Goal: Information Seeking & Learning: Learn about a topic

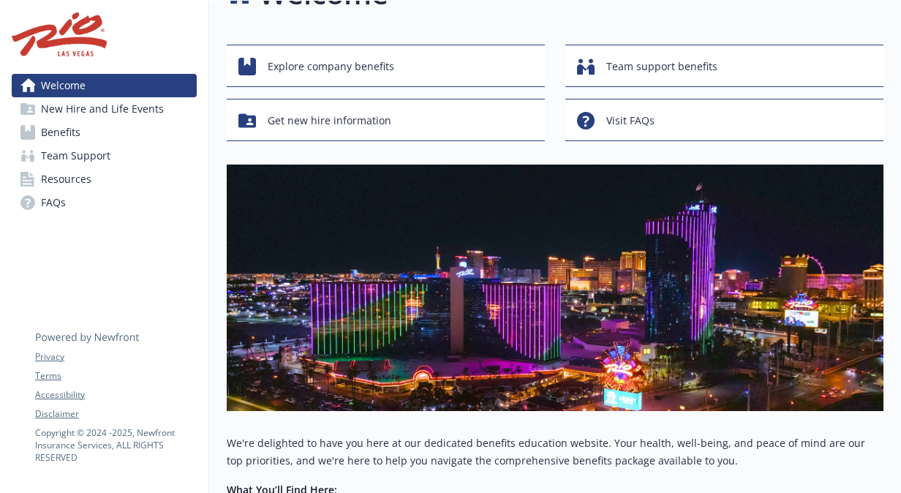
scroll to position [0, 11]
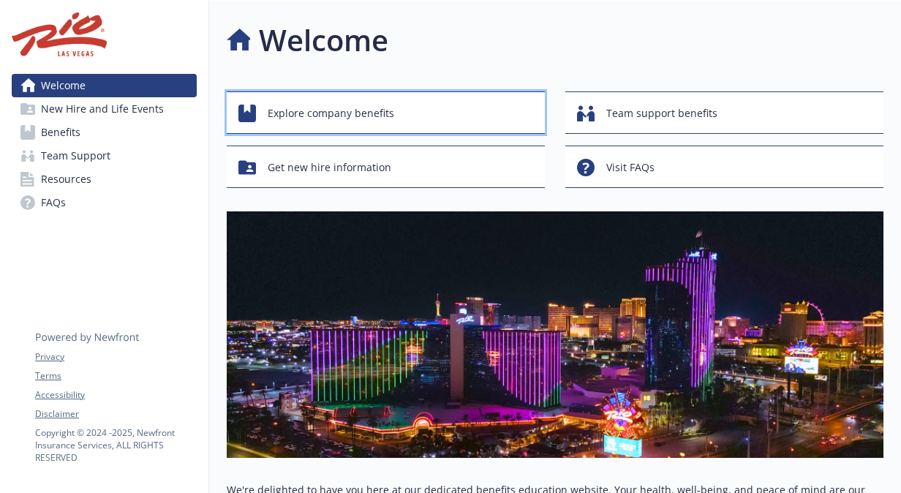
click at [343, 117] on span "Explore company benefits" at bounding box center [331, 113] width 126 height 28
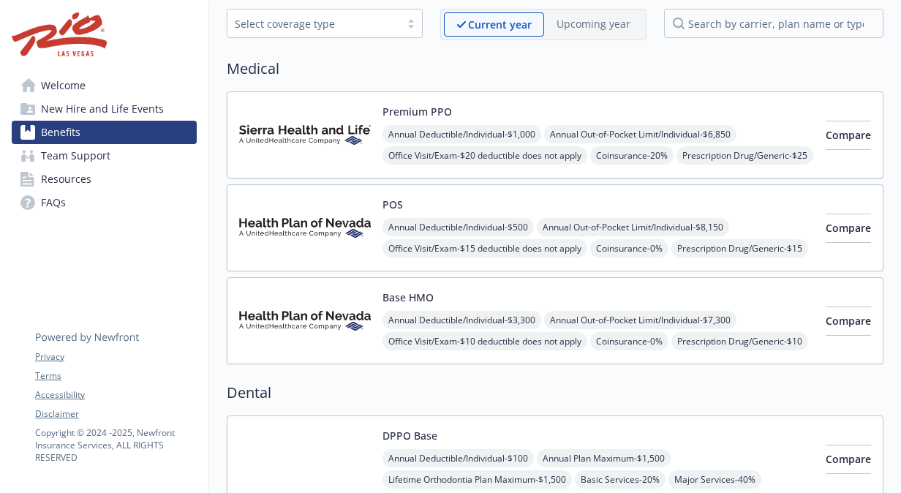
scroll to position [0, 11]
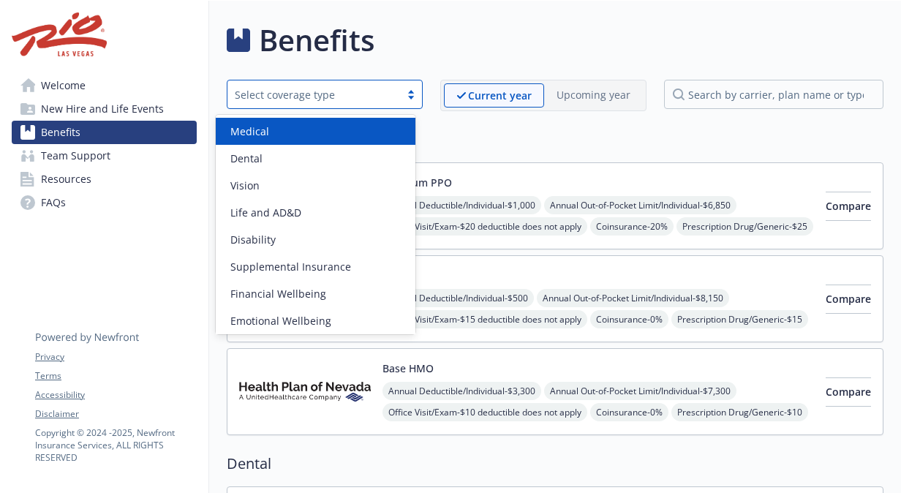
click at [358, 98] on div "Select coverage type" at bounding box center [314, 94] width 158 height 15
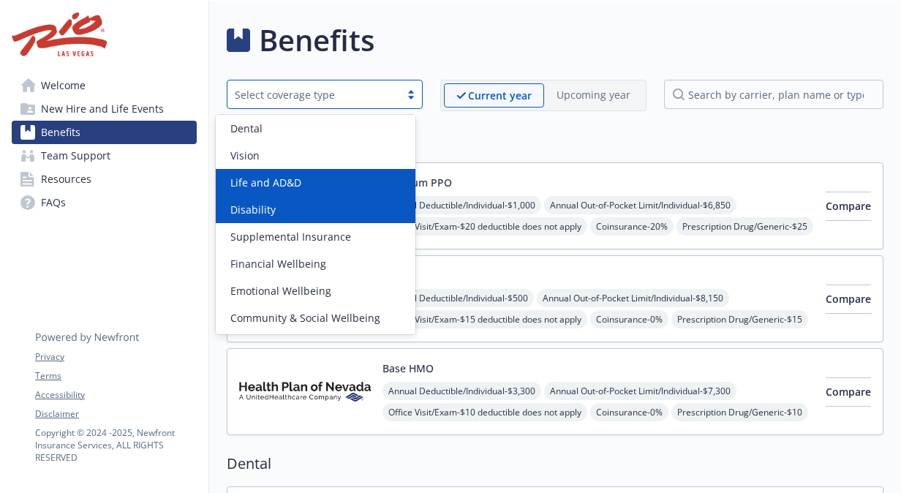
scroll to position [30, 0]
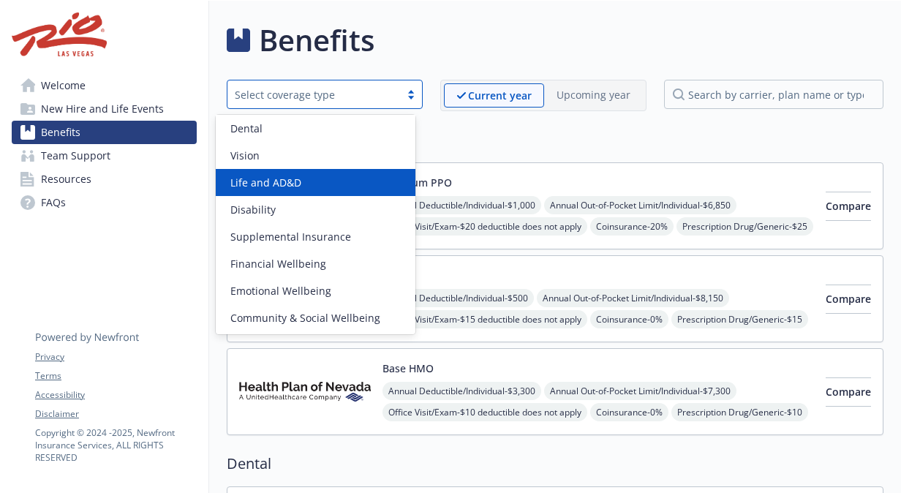
click at [103, 80] on link "Welcome" at bounding box center [104, 85] width 185 height 23
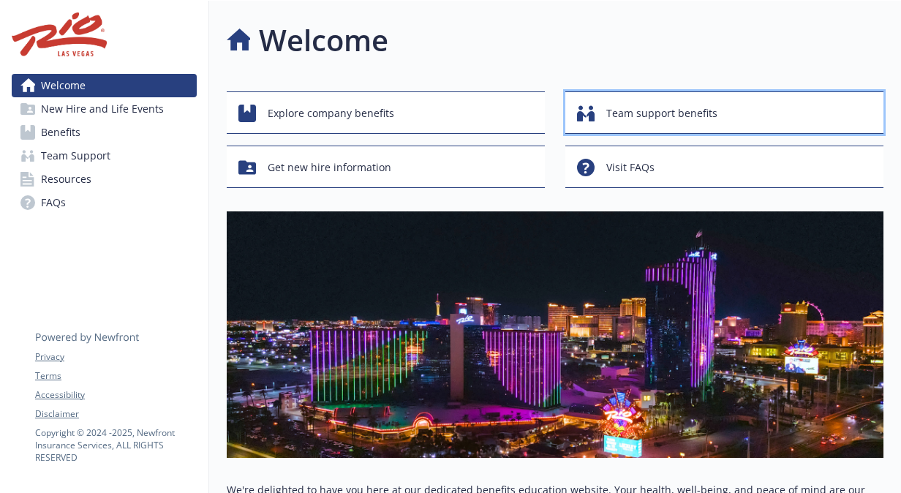
click at [611, 106] on span "Team support benefits" at bounding box center [661, 113] width 111 height 28
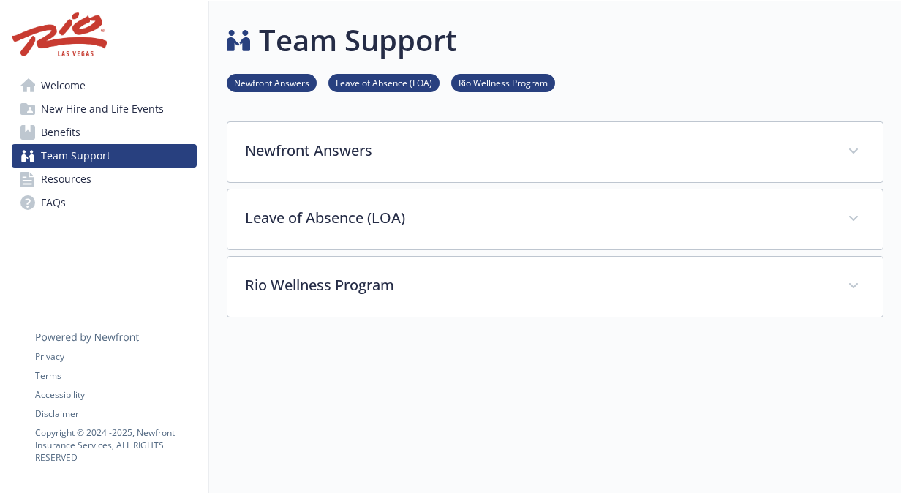
click at [95, 134] on link "Benefits" at bounding box center [104, 132] width 185 height 23
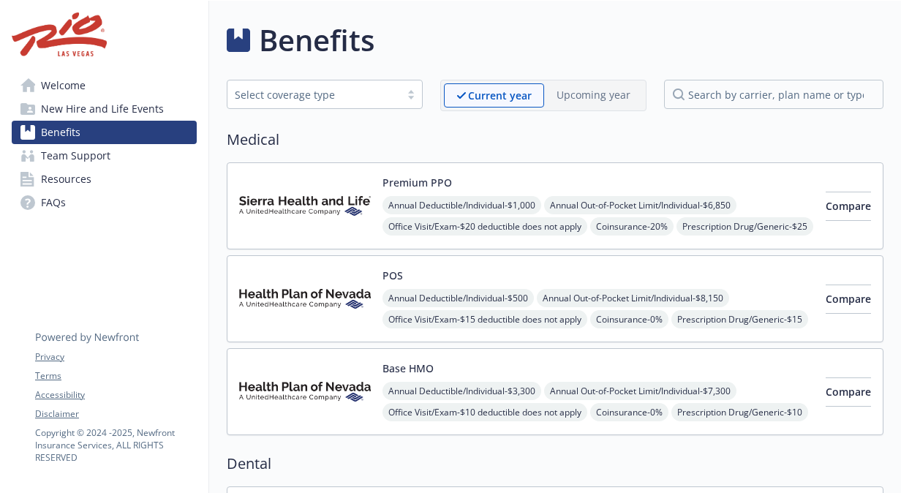
scroll to position [2, 9]
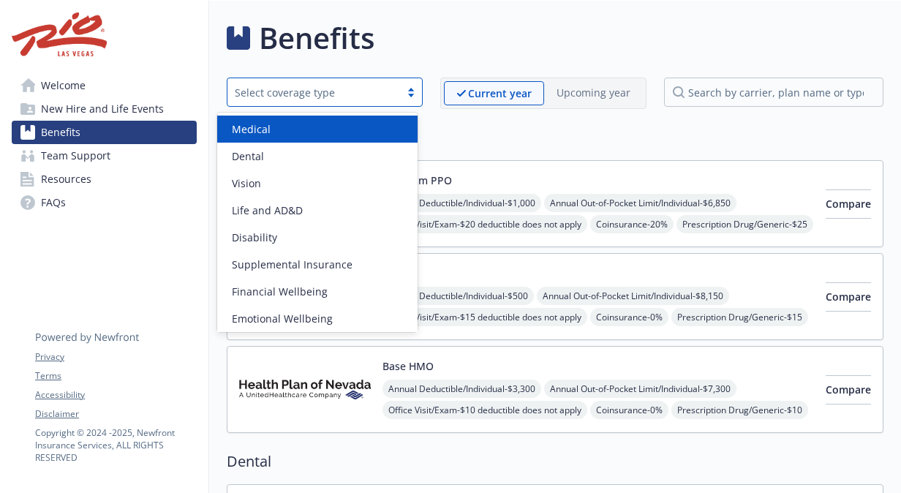
click at [376, 89] on div "Select coverage type" at bounding box center [314, 92] width 158 height 15
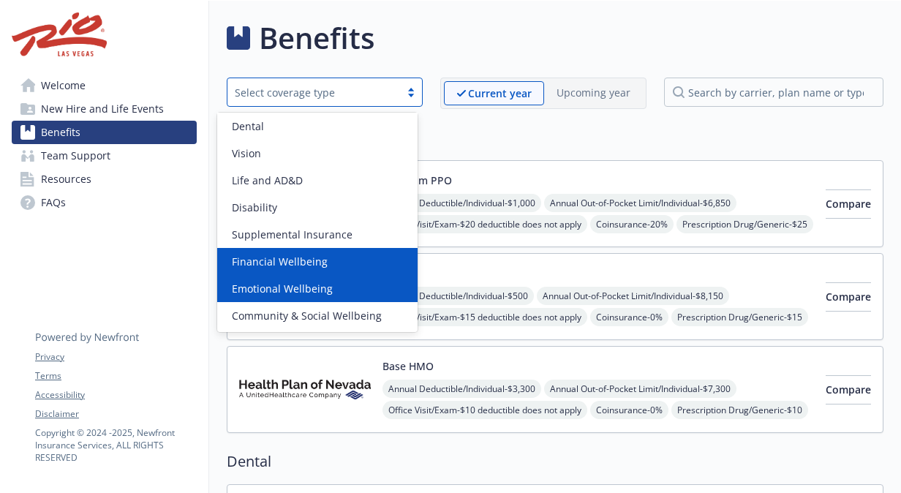
scroll to position [30, 0]
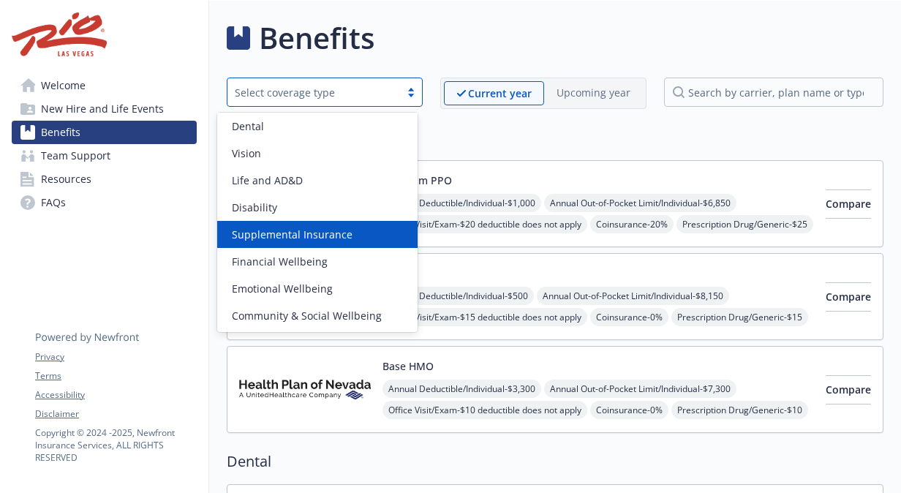
click at [362, 235] on div "Supplemental Insurance" at bounding box center [317, 234] width 183 height 15
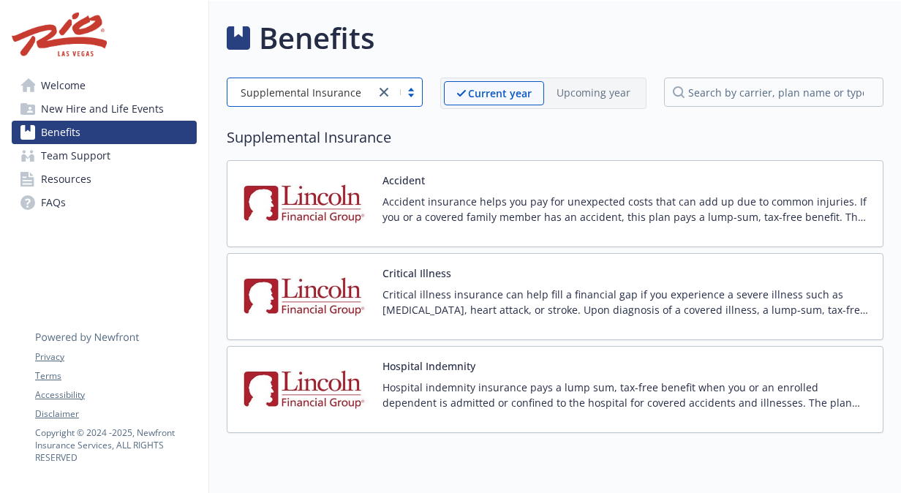
scroll to position [56, 9]
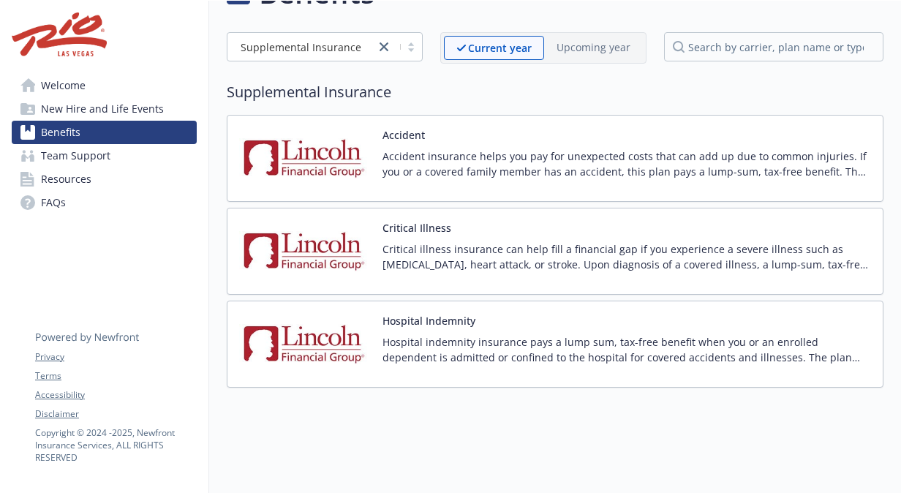
click at [576, 334] on p "Hospital indemnity insurance pays a lump sum, tax-free benefit when you or an e…" at bounding box center [626, 349] width 488 height 31
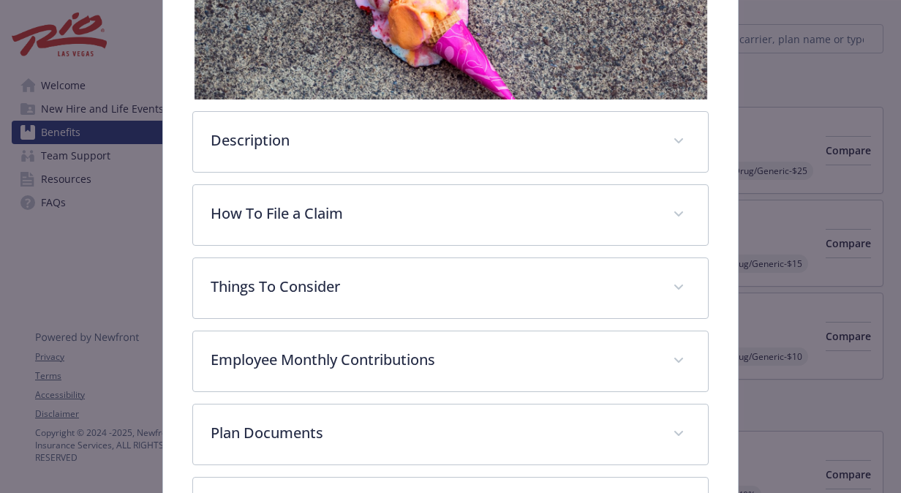
scroll to position [307, 0]
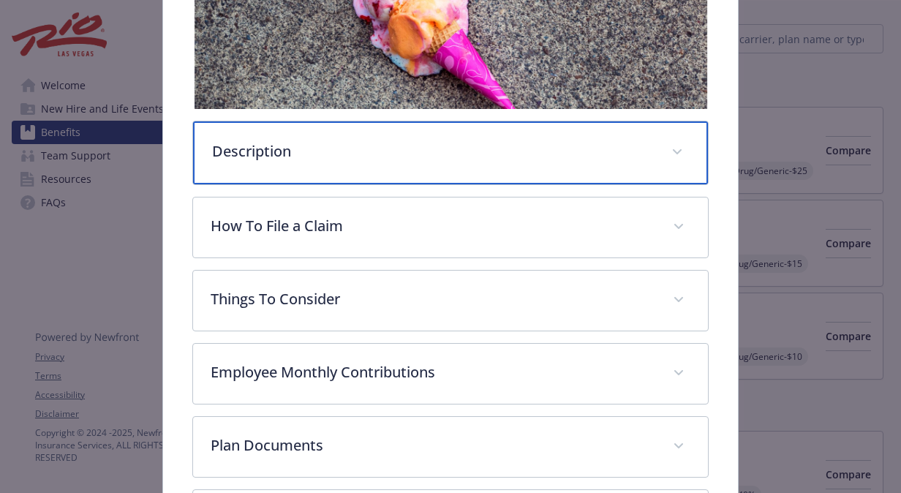
click at [520, 162] on div "Description" at bounding box center [450, 152] width 515 height 63
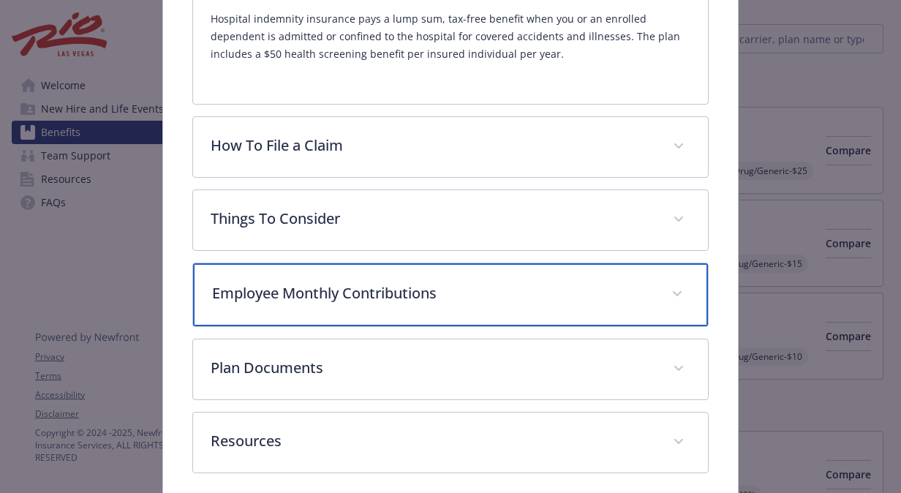
scroll to position [487, 0]
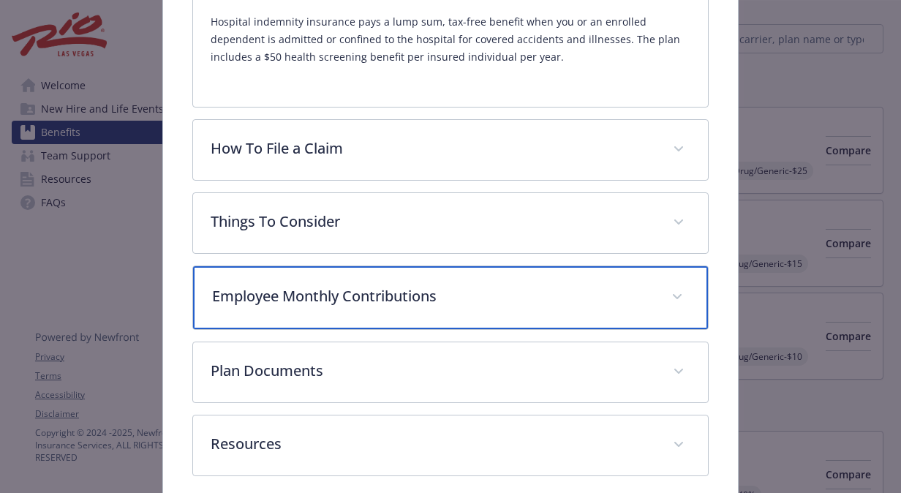
click at [545, 313] on div "Employee Monthly Contributions" at bounding box center [450, 297] width 515 height 63
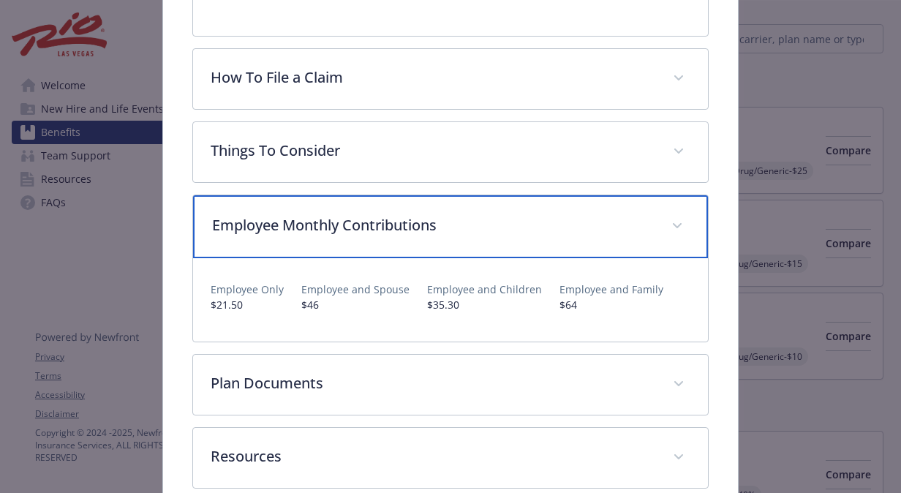
scroll to position [557, 0]
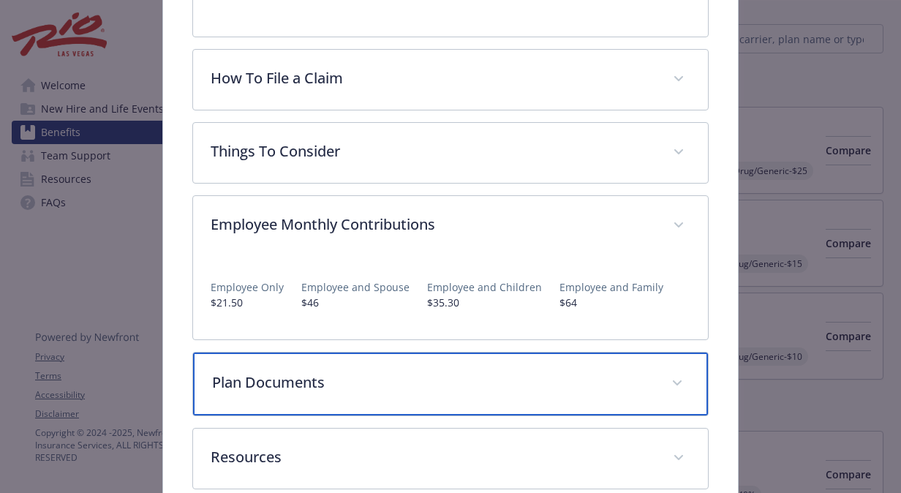
click at [633, 376] on p "Plan Documents" at bounding box center [433, 382] width 442 height 22
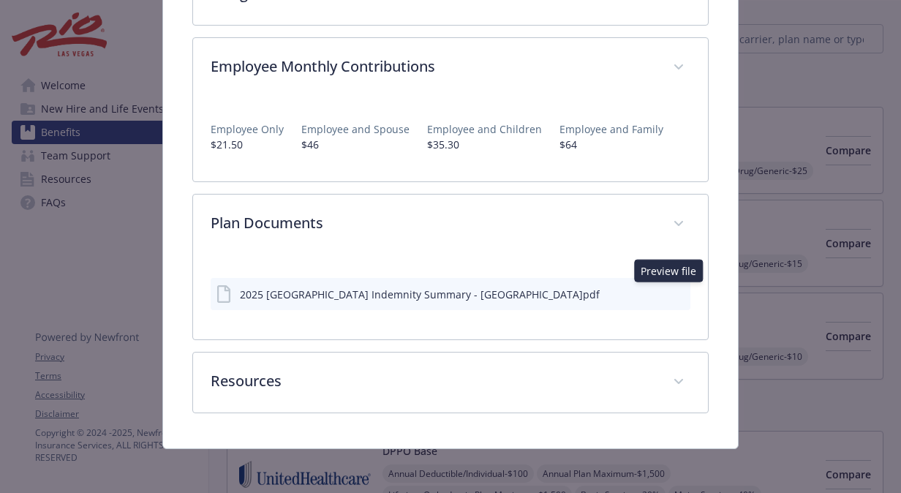
scroll to position [712, 0]
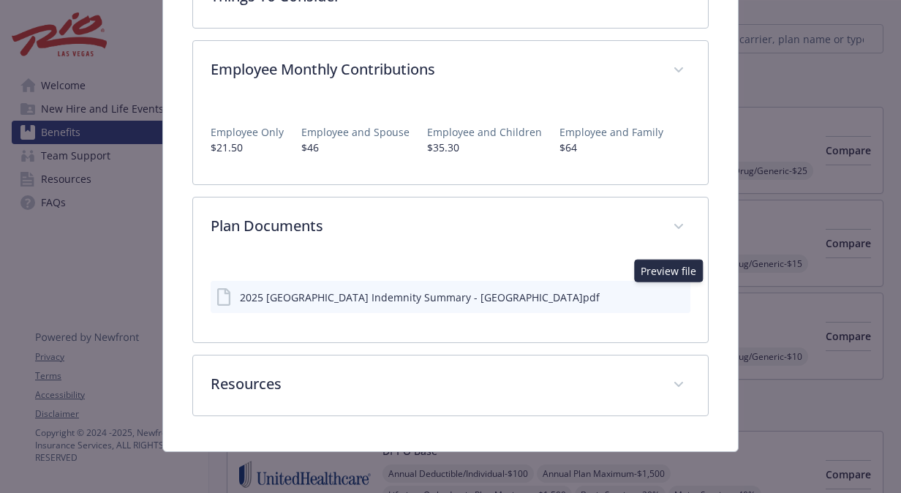
click at [670, 291] on icon "preview file" at bounding box center [676, 296] width 13 height 10
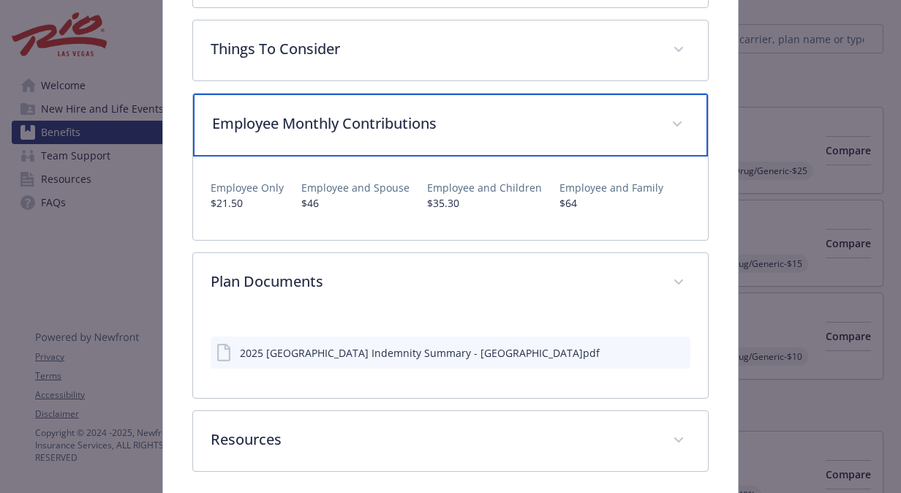
click at [675, 116] on span "details for plan Supplemental Insurance - Hospital Indemnity - Hospital Indemni…" at bounding box center [676, 124] width 23 height 23
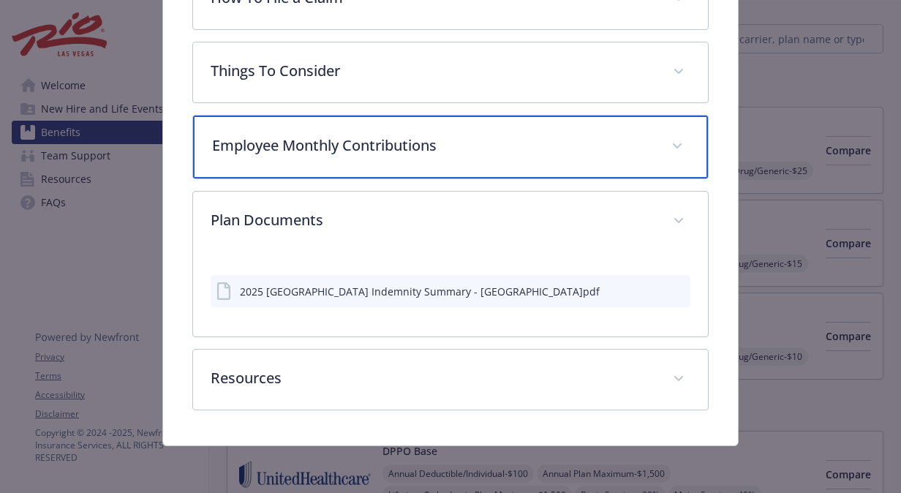
scroll to position [632, 0]
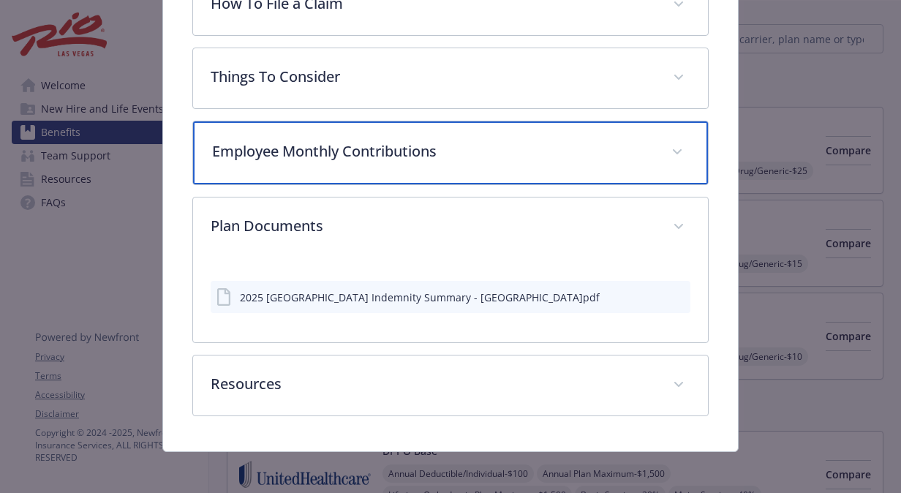
click at [664, 133] on div "Employee Monthly Contributions" at bounding box center [450, 152] width 515 height 63
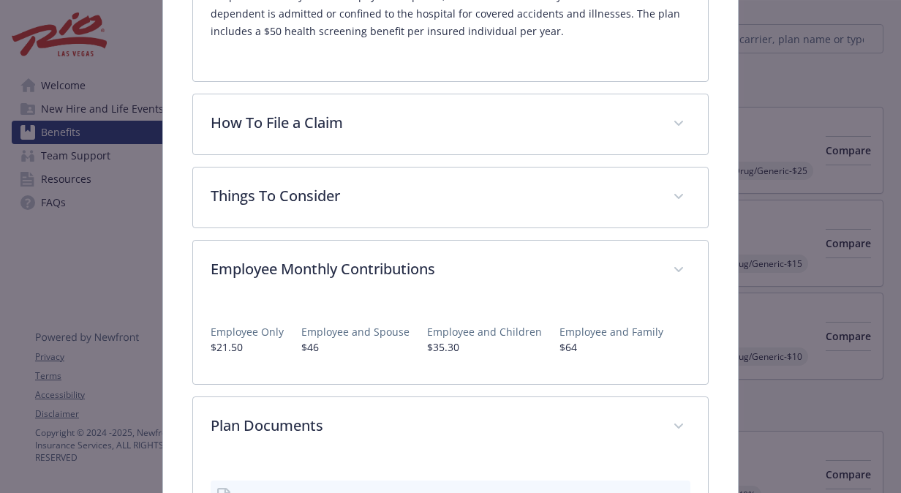
scroll to position [712, 0]
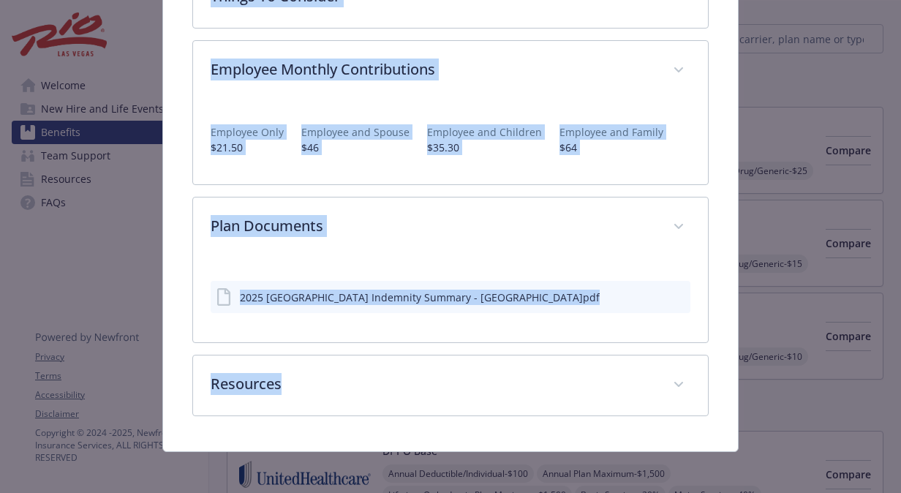
drag, startPoint x: 284, startPoint y: 54, endPoint x: 607, endPoint y: 380, distance: 459.0
copy div "Loremipsumdo Sitametco - Adipisci Elitseddo - Eiusmodt Incididun Utlabore Etdol…"
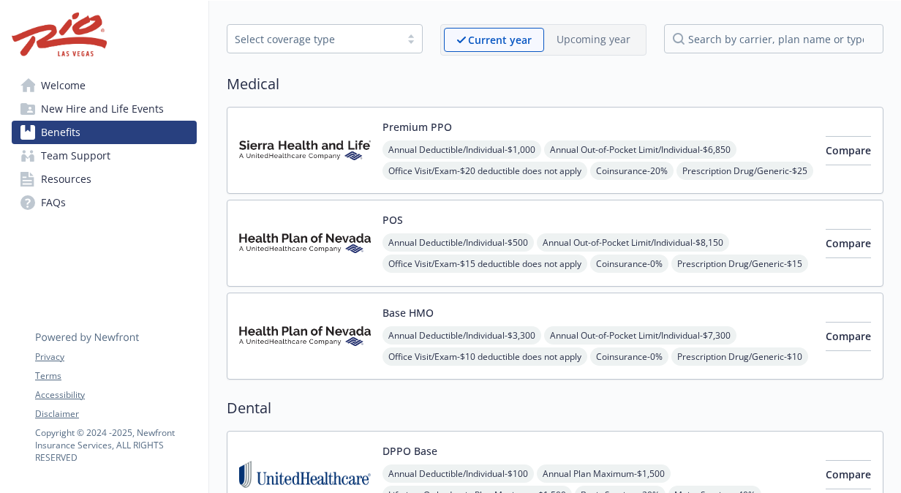
scroll to position [0, 9]
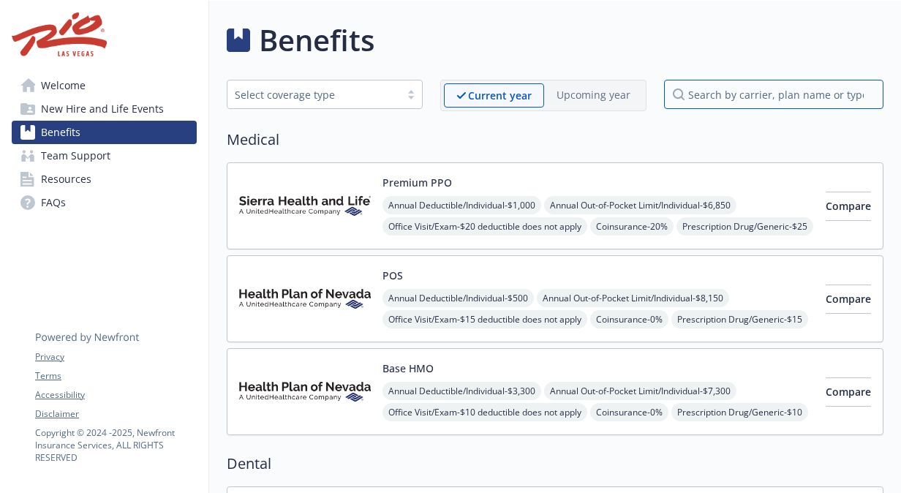
click at [746, 94] on input "search by carrier, plan name or type" at bounding box center [773, 94] width 219 height 29
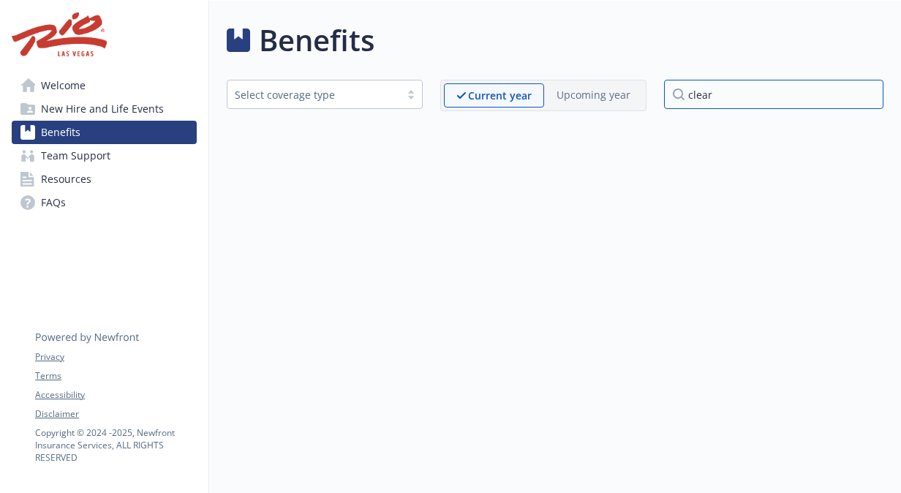
type input "clear"
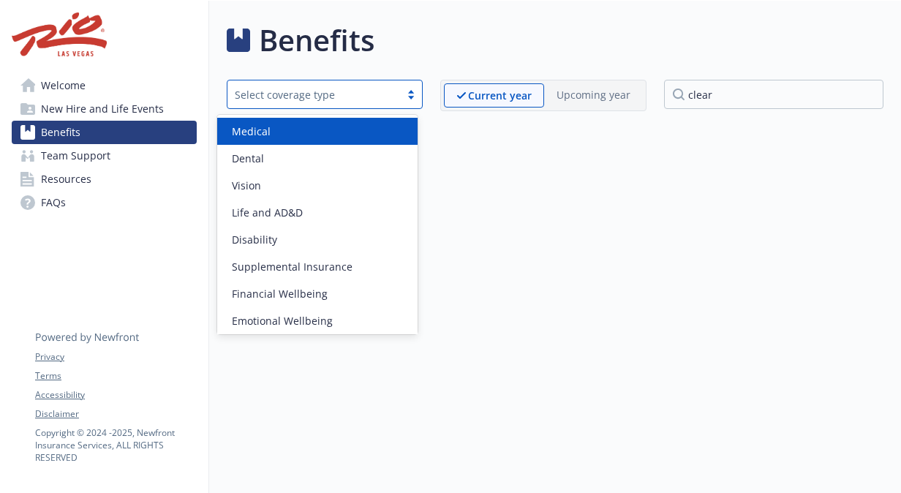
click at [272, 96] on div "Select coverage type" at bounding box center [314, 94] width 158 height 15
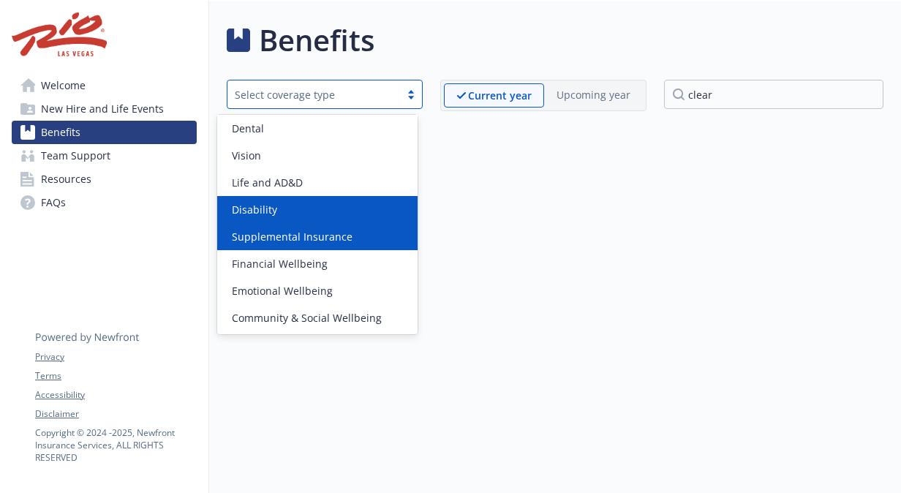
scroll to position [26, 0]
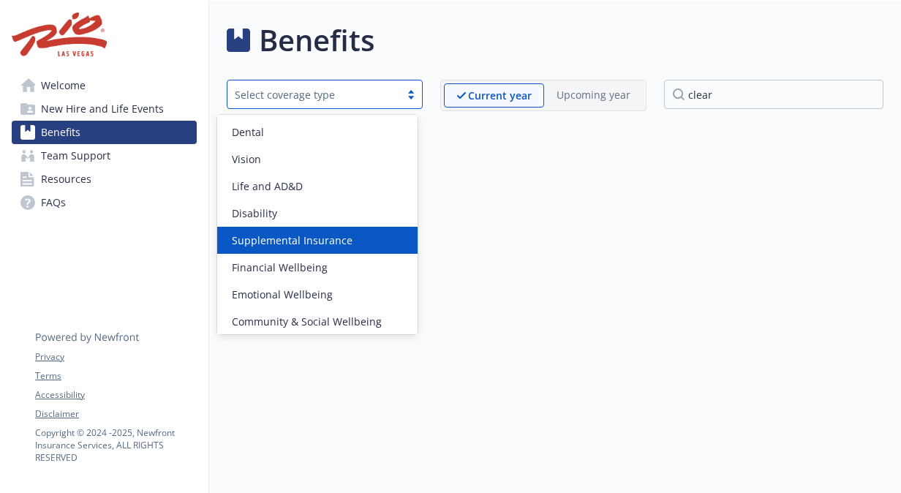
click at [314, 234] on span "Supplemental Insurance" at bounding box center [292, 239] width 121 height 15
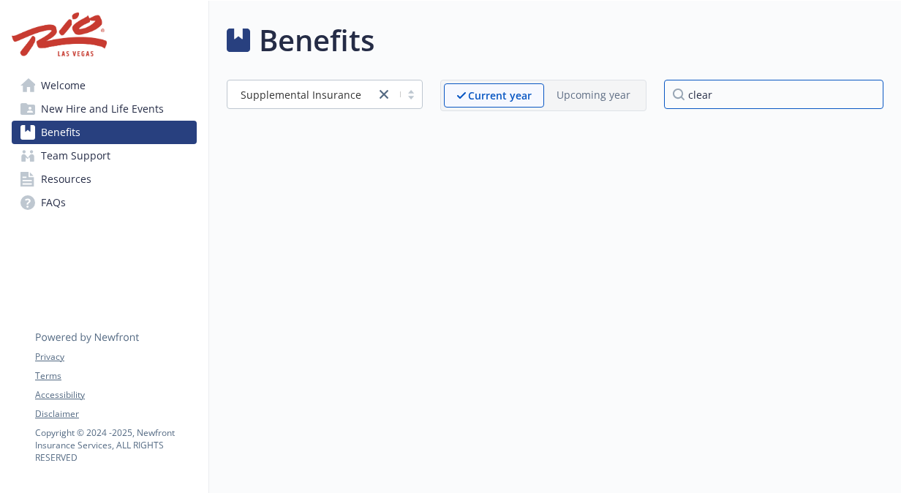
click at [784, 80] on input "clear" at bounding box center [773, 94] width 219 height 29
click at [860, 91] on input "clear" at bounding box center [773, 94] width 219 height 29
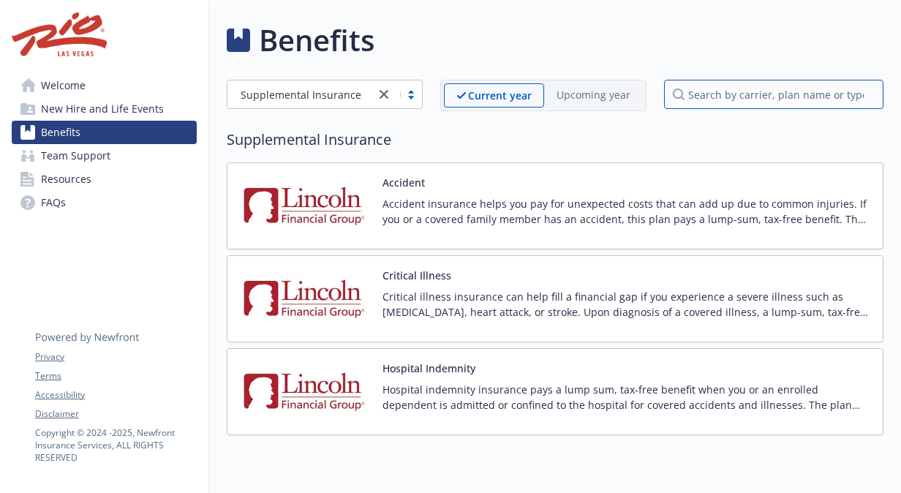
scroll to position [56, 9]
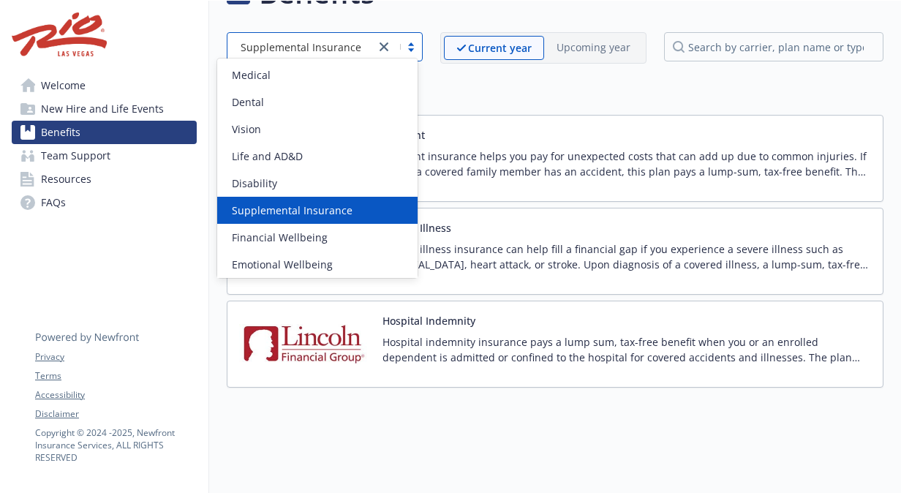
click at [402, 44] on div at bounding box center [398, 47] width 47 height 18
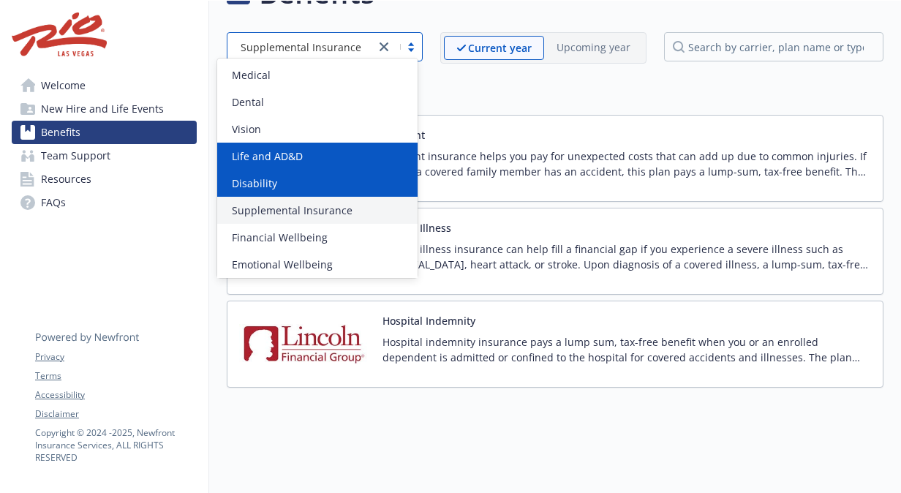
scroll to position [30, 0]
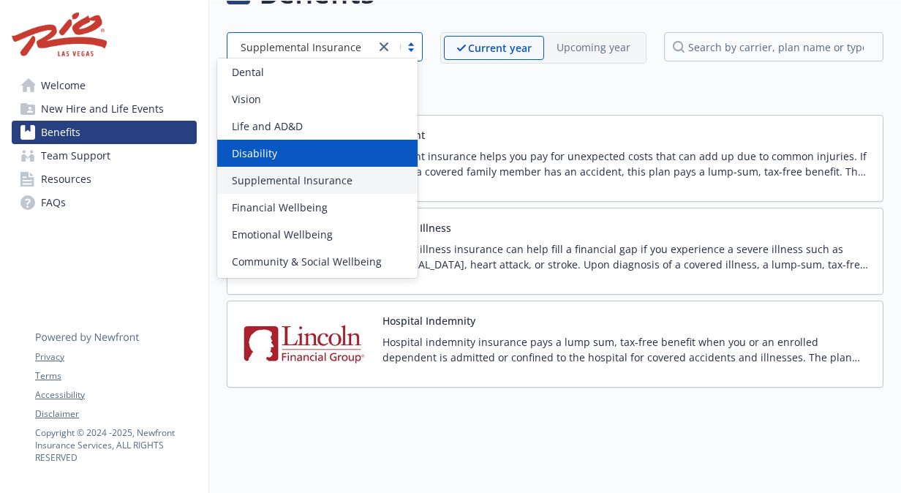
click at [306, 151] on div "Disability" at bounding box center [317, 152] width 183 height 15
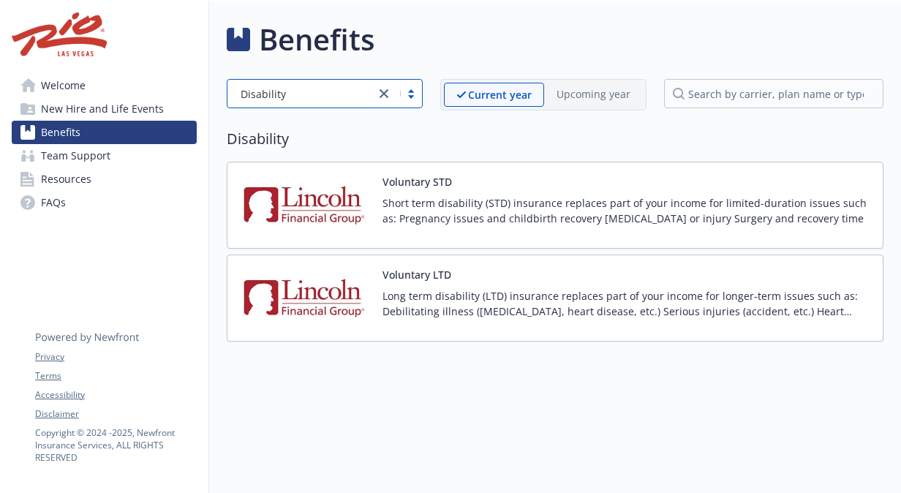
scroll to position [12, 9]
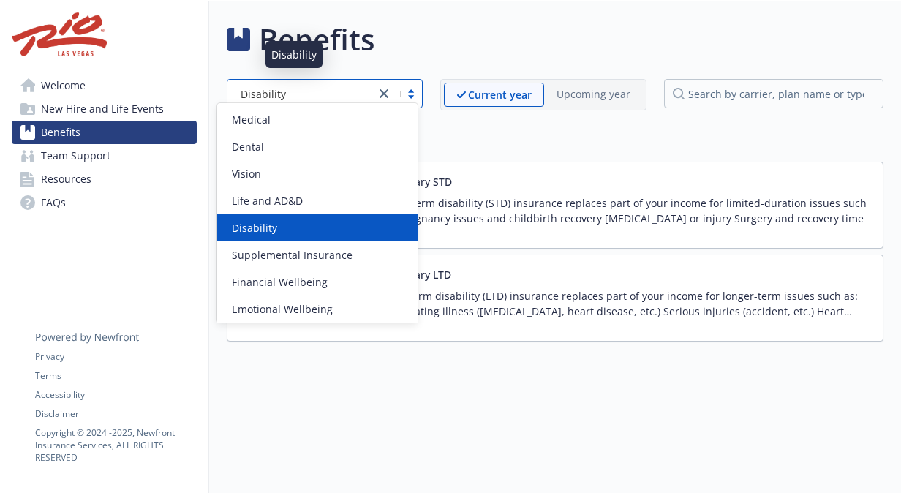
click at [298, 90] on div "Disability" at bounding box center [301, 93] width 133 height 15
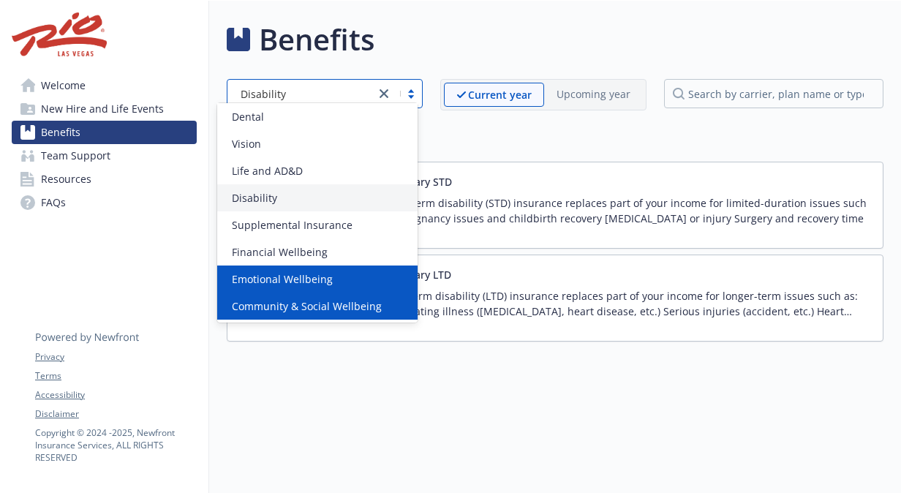
scroll to position [30, 0]
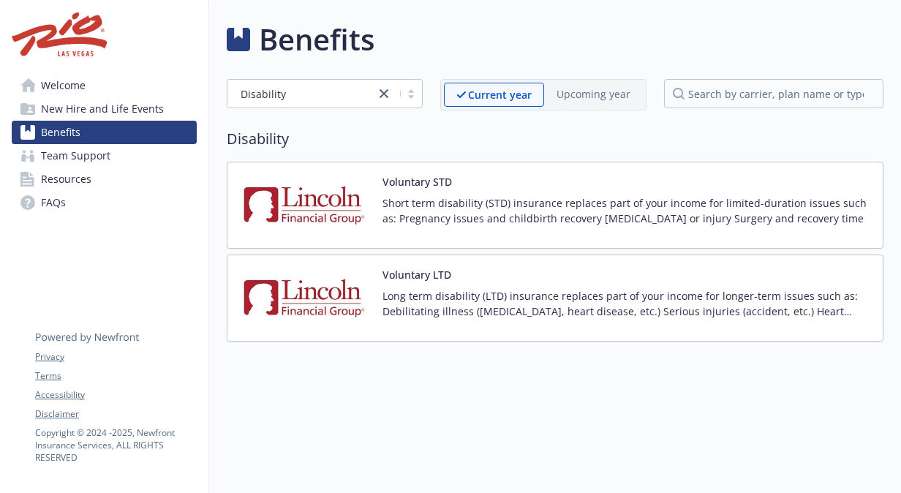
click at [591, 162] on div "Voluntary STD Short term disability (STD) insurance replaces part of your incom…" at bounding box center [555, 205] width 656 height 87
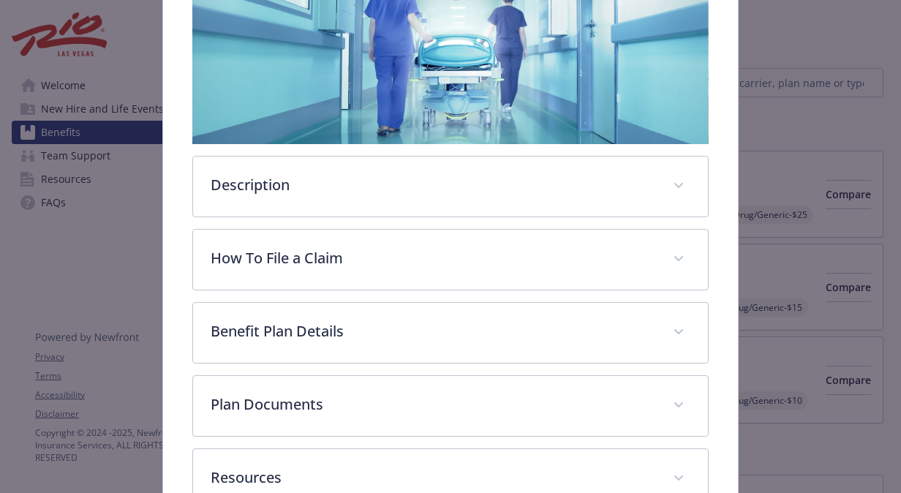
scroll to position [357, 0]
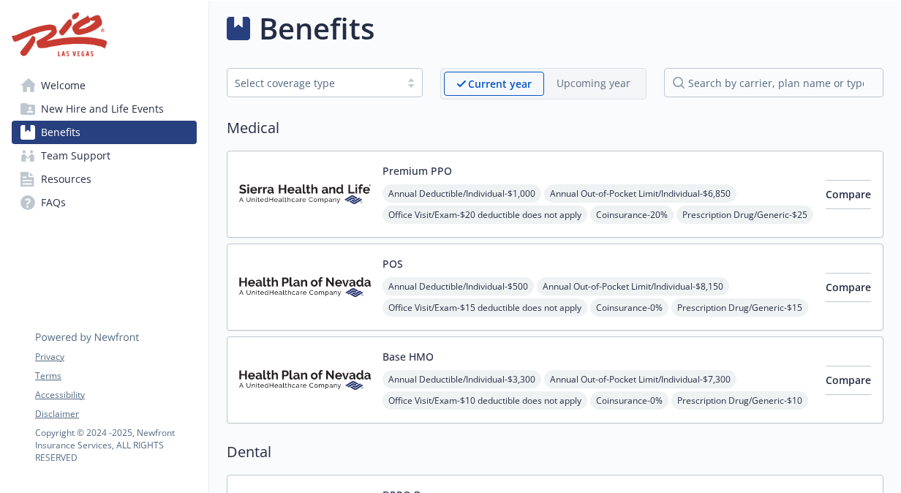
click at [105, 118] on span "New Hire and Life Events" at bounding box center [102, 108] width 123 height 23
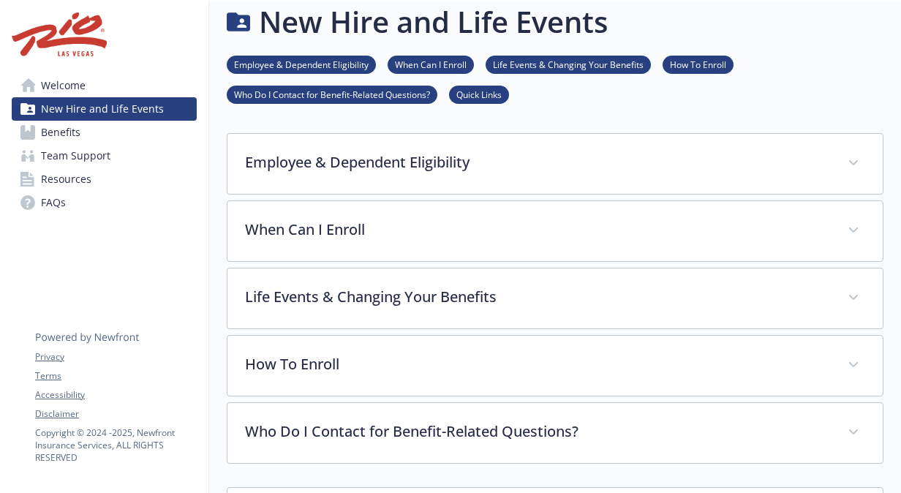
scroll to position [21, 9]
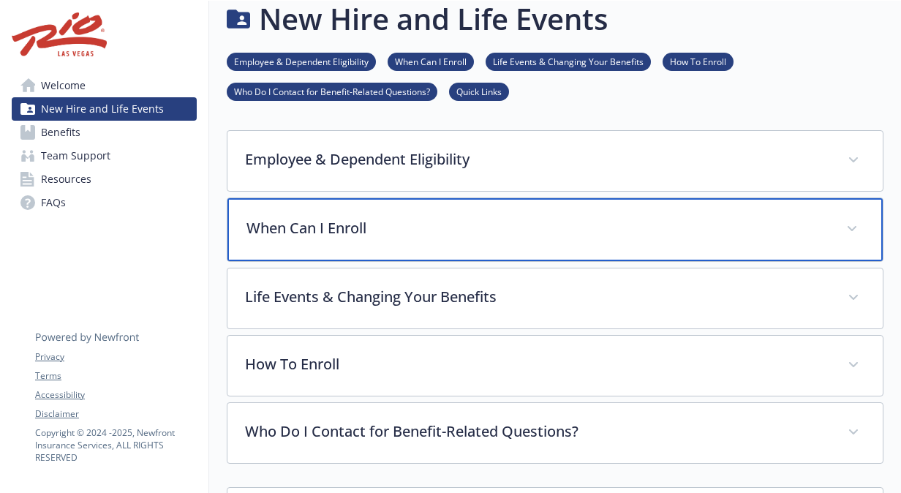
click at [338, 240] on div "When Can I Enroll" at bounding box center [554, 229] width 655 height 63
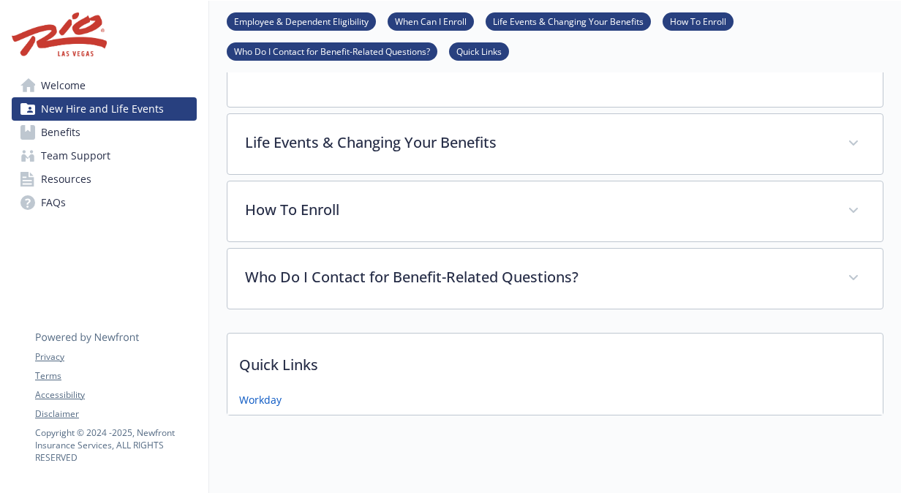
scroll to position [428, 9]
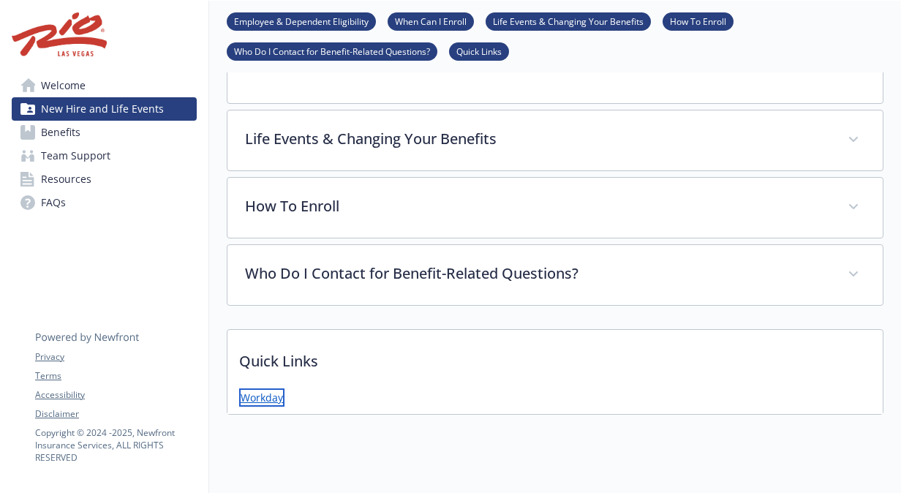
click at [254, 388] on link "Workday" at bounding box center [261, 397] width 45 height 18
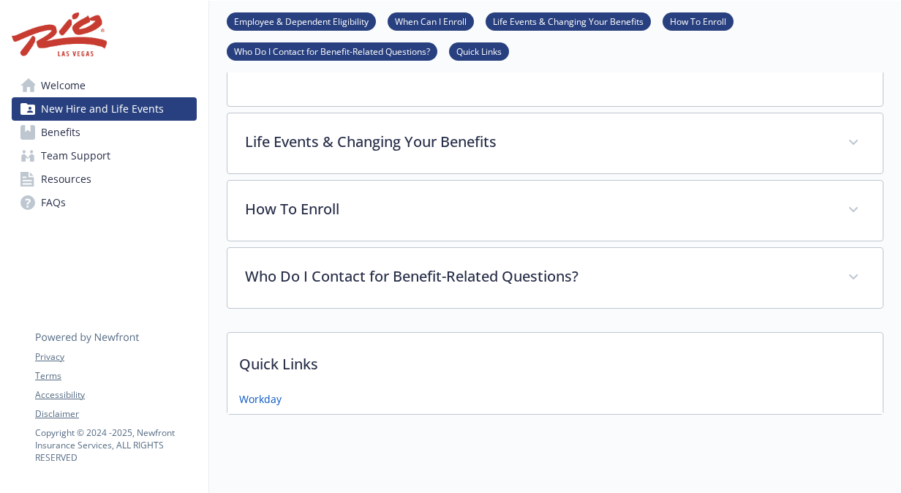
click at [240, 347] on div "Quick Links Workday" at bounding box center [555, 373] width 656 height 83
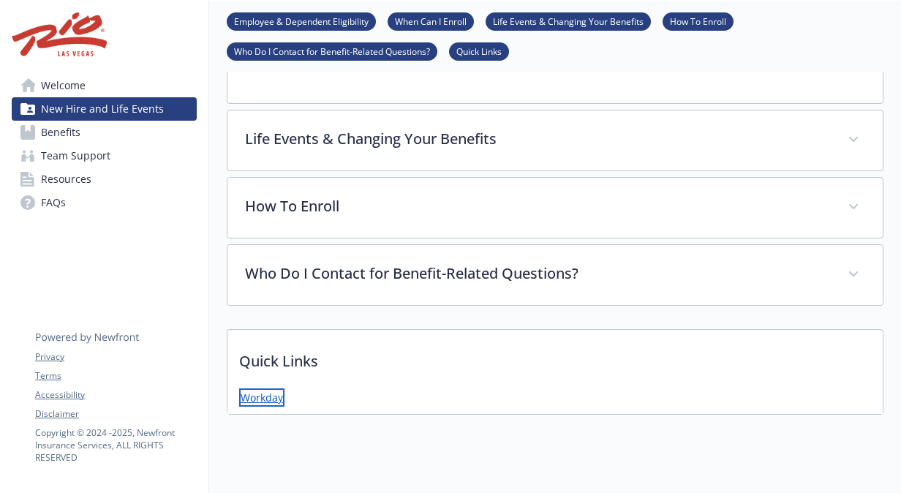
click at [262, 388] on link "Workday" at bounding box center [261, 397] width 45 height 18
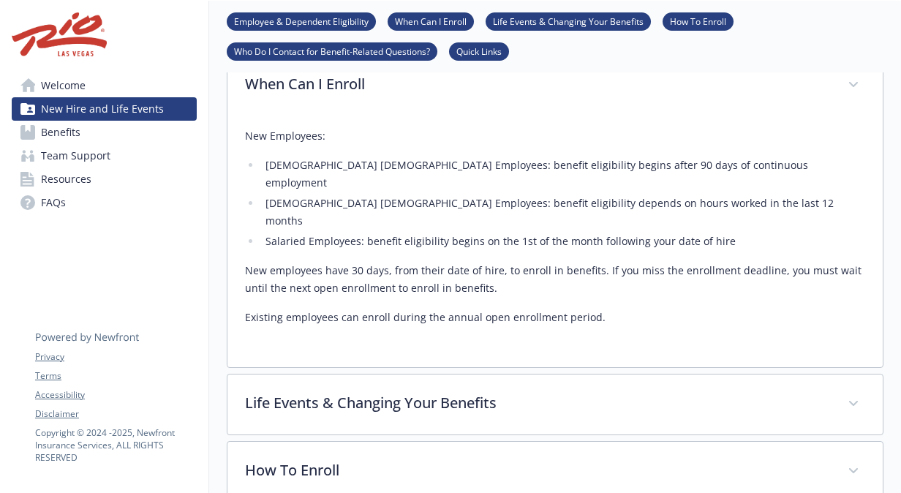
scroll to position [0, 9]
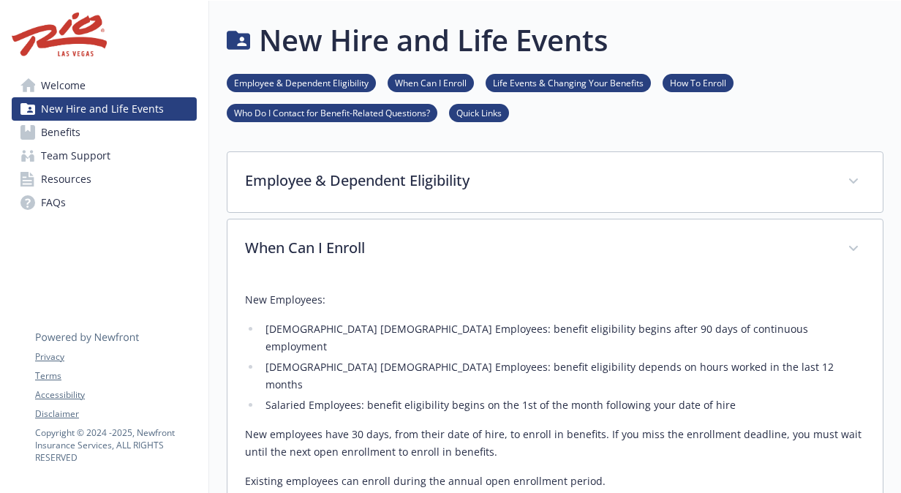
click at [99, 140] on link "Benefits" at bounding box center [104, 132] width 185 height 23
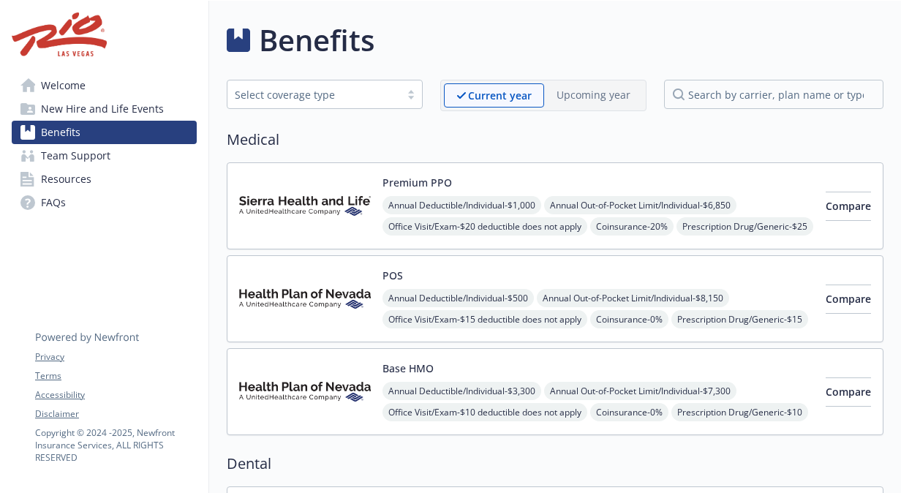
click at [113, 129] on link "Benefits" at bounding box center [104, 132] width 185 height 23
click at [15, 123] on link "Benefits" at bounding box center [104, 132] width 185 height 23
click at [68, 79] on span "Welcome" at bounding box center [63, 85] width 45 height 23
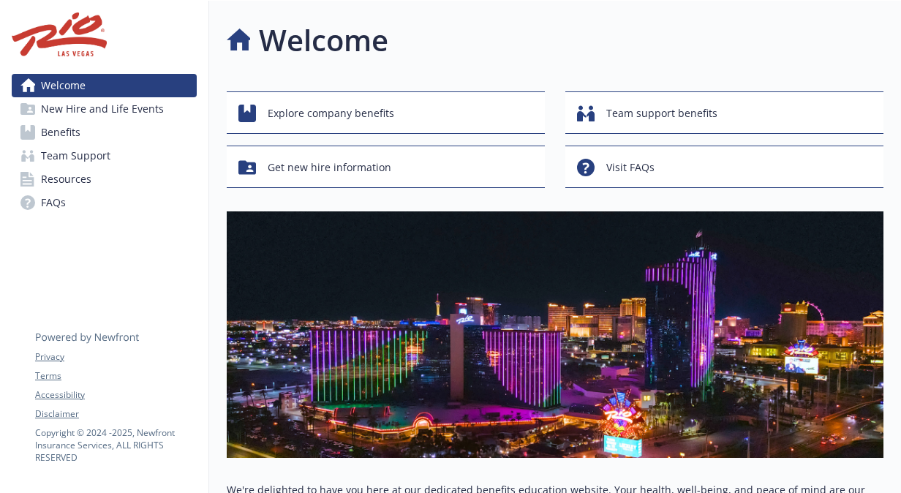
click at [79, 110] on span "New Hire and Life Events" at bounding box center [102, 108] width 123 height 23
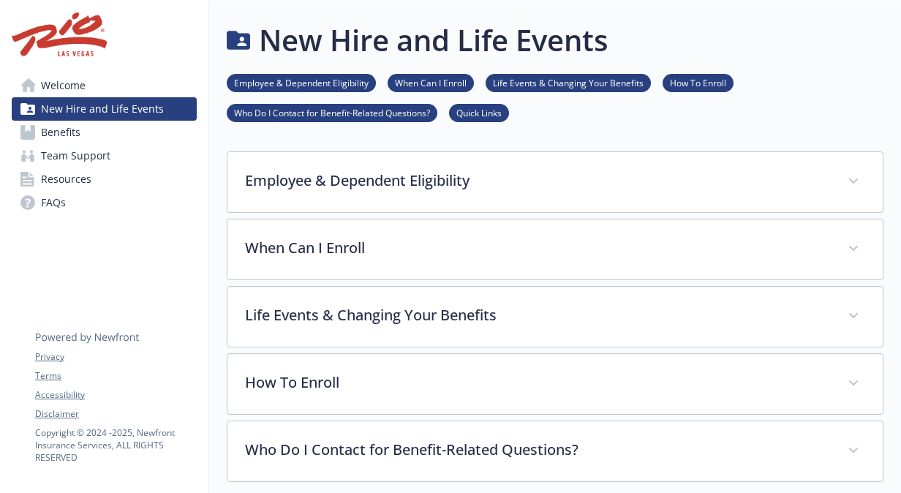
scroll to position [208, 11]
